Goal: Register for event/course: Sign up to attend an event or enroll in a course

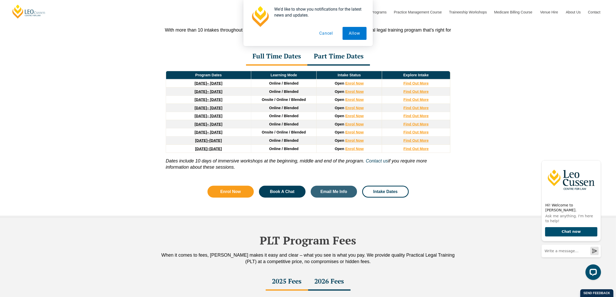
scroll to position [675, 0]
